Goal: Information Seeking & Learning: Learn about a topic

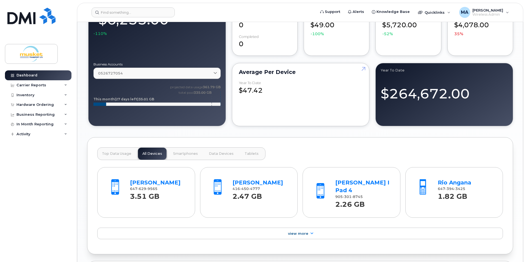
scroll to position [357, 0]
click at [50, 85] on div "Carrier Reports" at bounding box center [38, 85] width 67 height 10
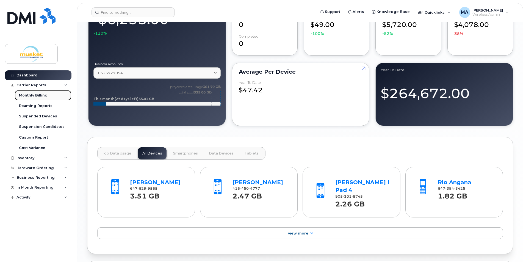
click at [47, 93] on link "Monthly Billing" at bounding box center [43, 95] width 57 height 10
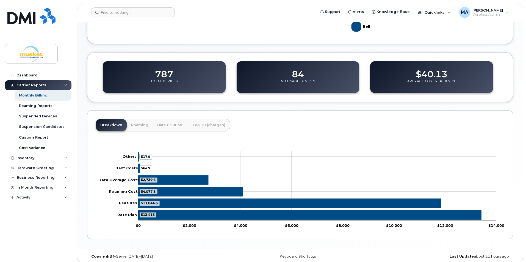
scroll to position [165, 0]
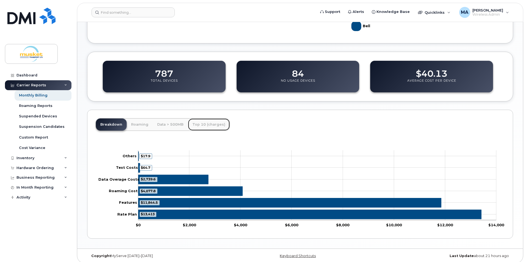
click at [209, 124] on link "Top 10 (charges)" at bounding box center [209, 124] width 42 height 12
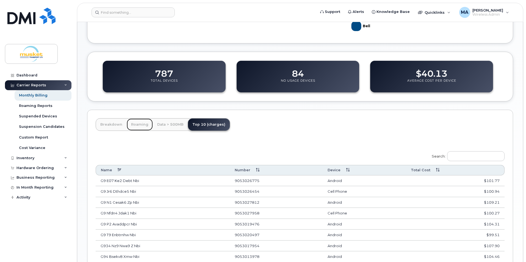
click at [144, 124] on link "Roaming" at bounding box center [140, 124] width 26 height 12
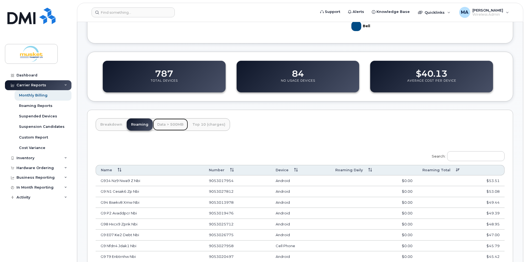
click at [168, 124] on link "Data > 500MB" at bounding box center [170, 124] width 35 height 12
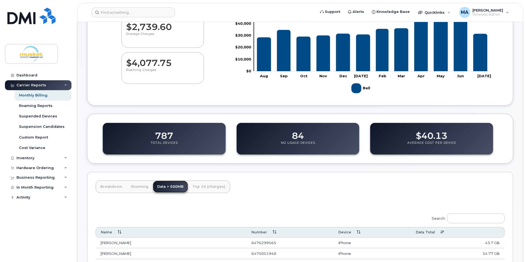
scroll to position [0, 0]
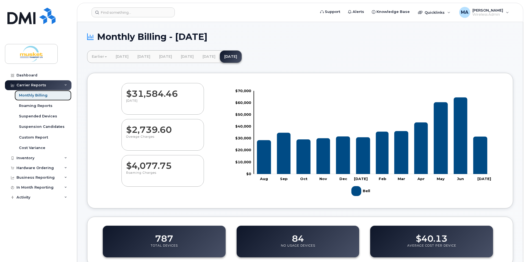
click at [42, 95] on div "Monthly Billing" at bounding box center [33, 95] width 29 height 5
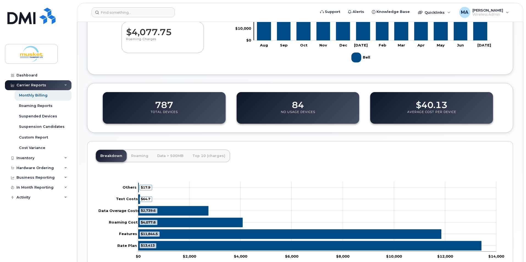
scroll to position [137, 0]
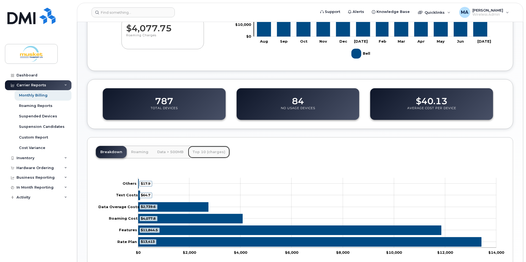
click at [210, 153] on link "Top 10 (charges)" at bounding box center [209, 152] width 42 height 12
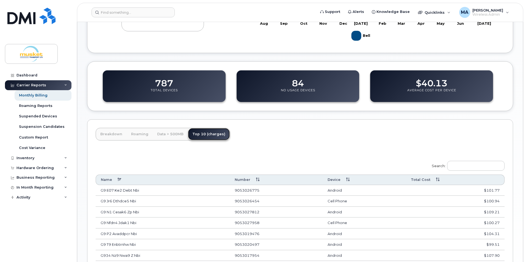
scroll to position [165, 0]
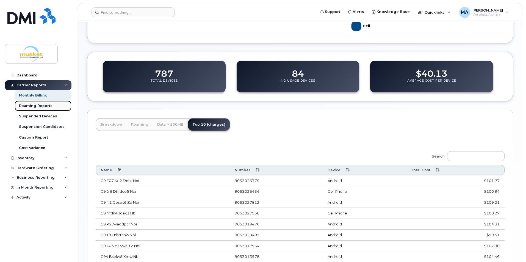
click at [54, 108] on link "Roaming Reports" at bounding box center [43, 106] width 57 height 10
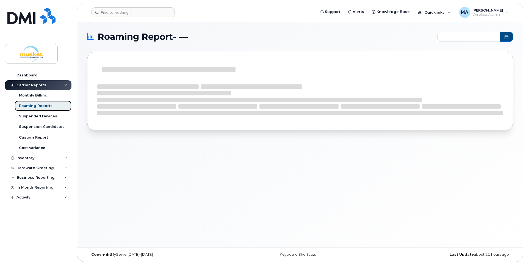
type input "2024-09 - 2025-07"
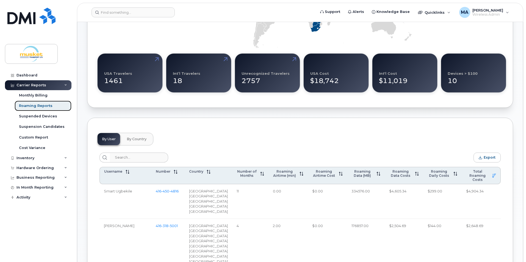
scroll to position [137, 0]
click at [249, 174] on span "Number of Months" at bounding box center [247, 173] width 20 height 8
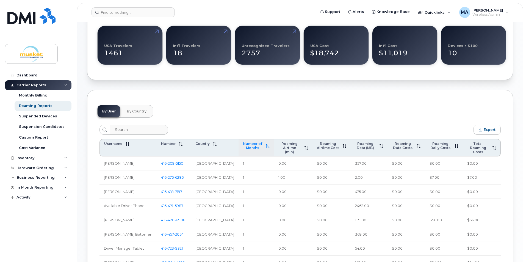
scroll to position [55, 0]
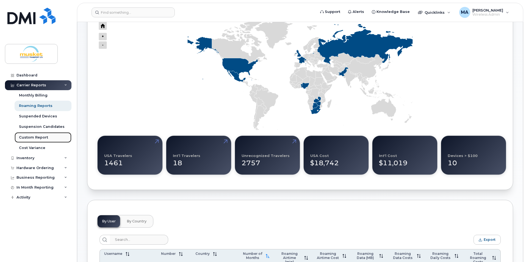
click at [38, 139] on div "Custom Report" at bounding box center [33, 137] width 29 height 5
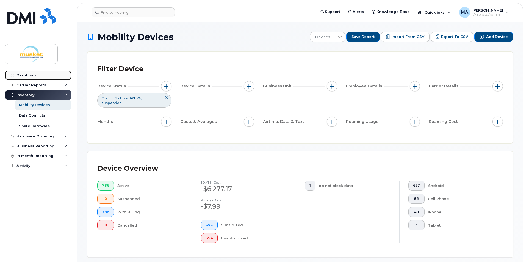
click at [27, 76] on div "Dashboard" at bounding box center [26, 75] width 21 height 4
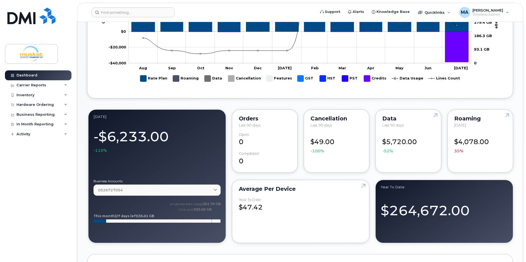
scroll to position [220, 0]
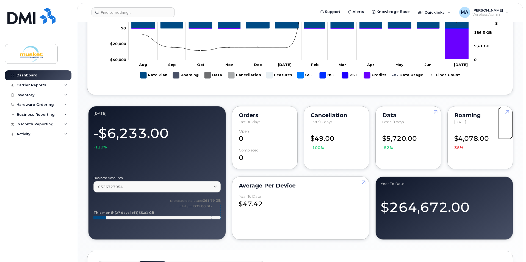
click at [507, 113] on link at bounding box center [506, 122] width 13 height 32
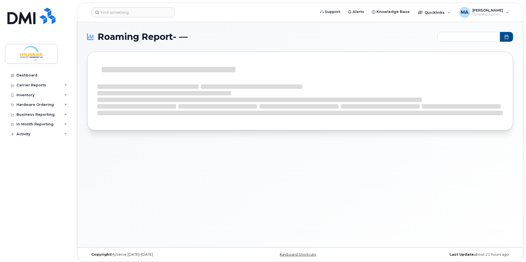
type input "2024-09 - 2025-07"
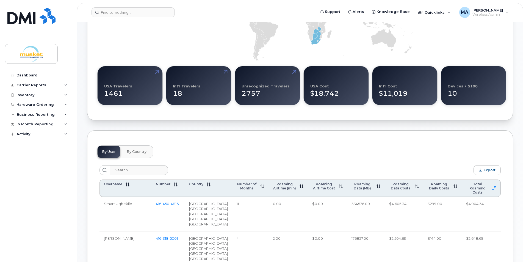
scroll to position [137, 0]
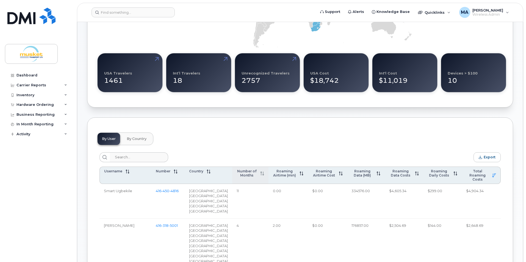
click at [257, 169] on th "Number of Months" at bounding box center [250, 175] width 36 height 17
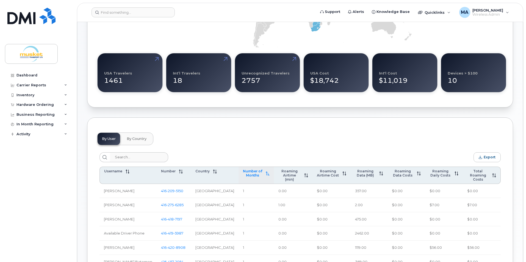
click at [257, 169] on th "Number of Months" at bounding box center [256, 175] width 35 height 17
click at [257, 169] on th "Number of Months" at bounding box center [249, 175] width 36 height 17
click at [451, 175] on span at bounding box center [454, 173] width 7 height 4
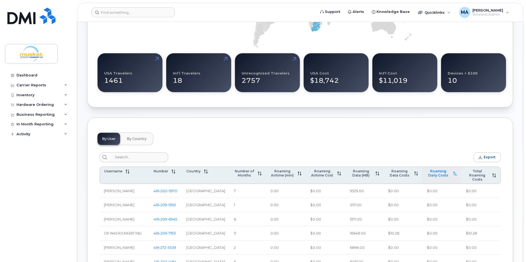
click at [451, 175] on span at bounding box center [453, 173] width 7 height 4
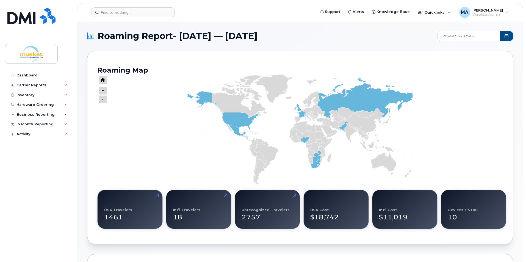
scroll to position [0, 0]
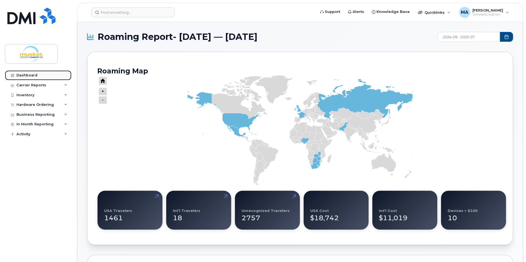
click at [35, 75] on div "Dashboard" at bounding box center [26, 75] width 21 height 4
